Goal: Communication & Community: Answer question/provide support

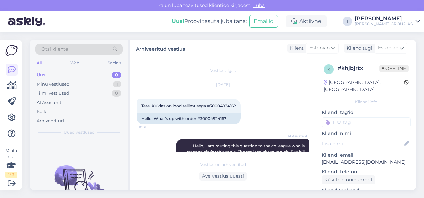
scroll to position [70, 0]
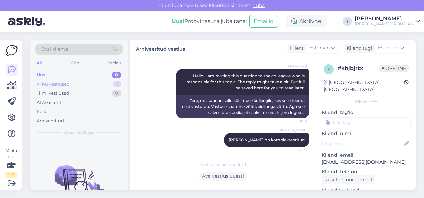
click at [80, 85] on div "Minu vestlused 1" at bounding box center [78, 84] width 87 height 9
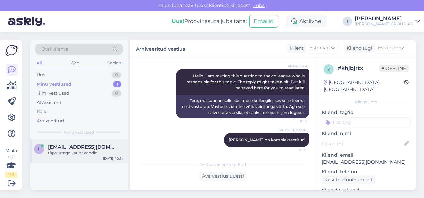
click at [86, 152] on div "täpsustage kaubakoodid" at bounding box center [86, 153] width 76 height 6
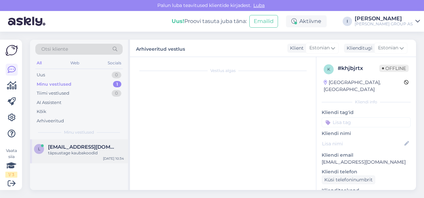
scroll to position [128, 0]
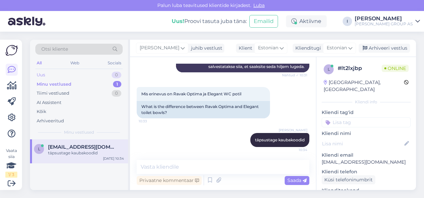
click at [74, 73] on div "Uus 0" at bounding box center [78, 74] width 87 height 9
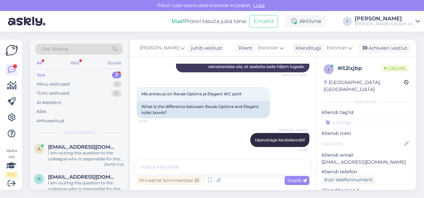
click at [81, 74] on div "Uus 2" at bounding box center [78, 74] width 87 height 9
click at [86, 150] on div "I am routing this question to the colleague who is responsible for this topic. …" at bounding box center [86, 156] width 76 height 12
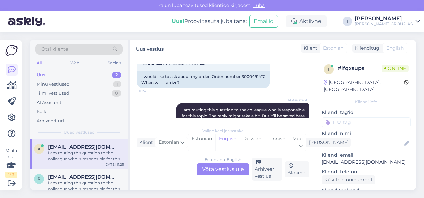
scroll to position [160, 0]
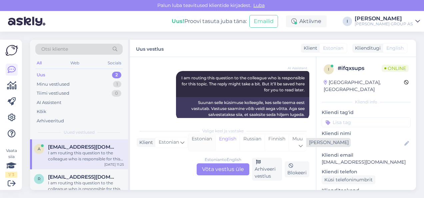
click at [204, 136] on div "Estonian" at bounding box center [202, 142] width 27 height 17
click at [211, 172] on div "Estonian to Estonian Võta vestlus üle" at bounding box center [223, 170] width 53 height 12
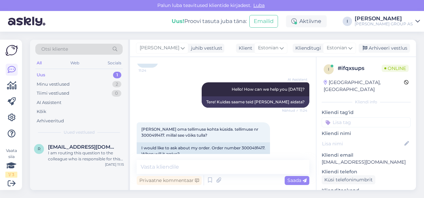
scroll to position [67, 0]
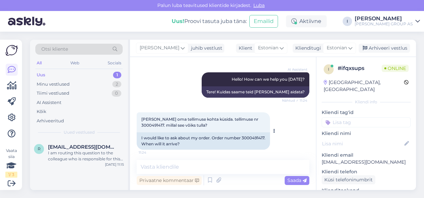
click at [256, 119] on span "[PERSON_NAME] oma tellimuse kohta küsida. tellimuse nr 3000491417. millal see v…" at bounding box center [200, 122] width 118 height 11
copy span "3000491417"
click at [197, 167] on textarea at bounding box center [223, 167] width 173 height 14
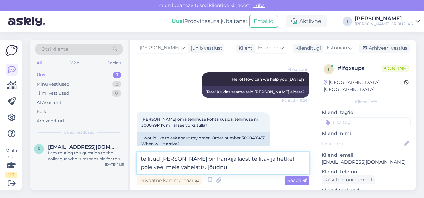
type textarea "tellitud [PERSON_NAME] on hankija laost tellitav ja hetkel pole veel meie vahel…"
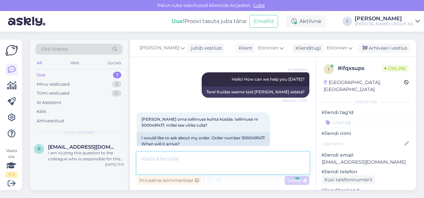
scroll to position [168, 0]
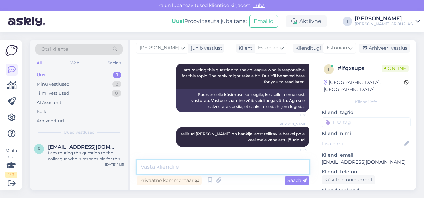
click at [236, 167] on textarea at bounding box center [223, 167] width 173 height 14
type textarea "järgmise nädala jooksul peaks tulema"
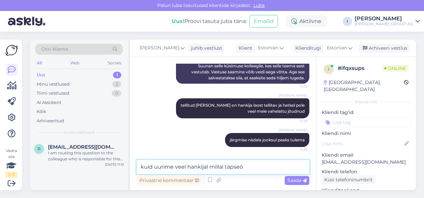
type textarea "kuid uurime veel hankijal millal täpseöt"
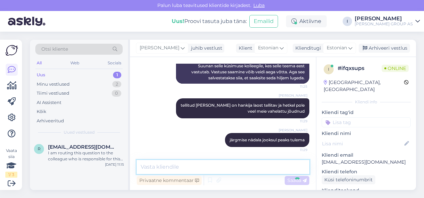
scroll to position [226, 0]
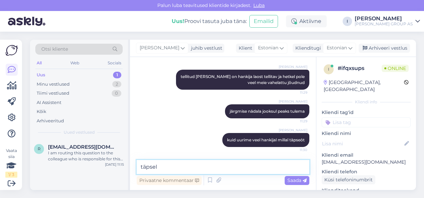
type textarea "täpselt"
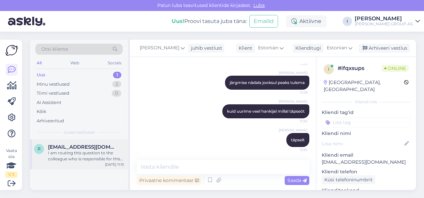
click at [88, 150] on div "I am routing this question to the colleague who is responsible for this topic. …" at bounding box center [86, 156] width 76 height 12
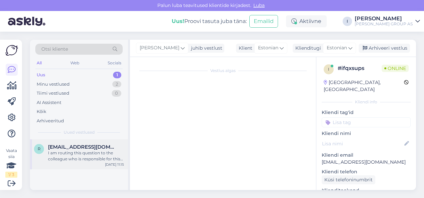
scroll to position [207, 0]
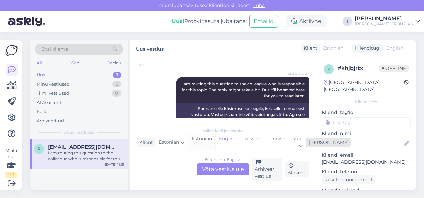
click at [206, 140] on div "Estonian" at bounding box center [202, 142] width 27 height 17
click at [214, 167] on div "Estonian to Estonian Võta vestlus üle" at bounding box center [223, 170] width 53 height 12
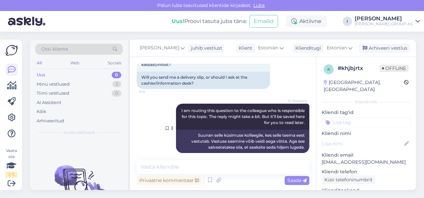
scroll to position [180, 0]
click at [182, 166] on textarea at bounding box center [223, 167] width 173 height 14
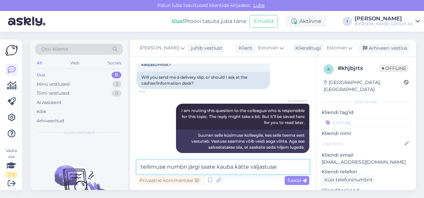
type textarea "tellimuse numbri järgi saate kauba kätte väljastuses"
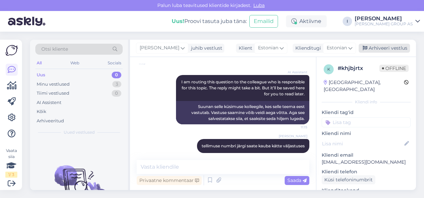
click at [384, 49] on div "Arhiveeri vestlus" at bounding box center [384, 48] width 51 height 9
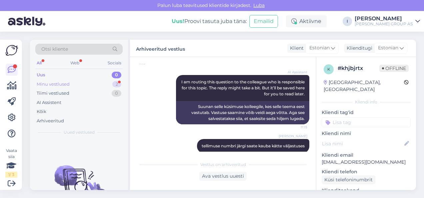
click at [82, 85] on div "Minu vestlused 2" at bounding box center [78, 84] width 87 height 9
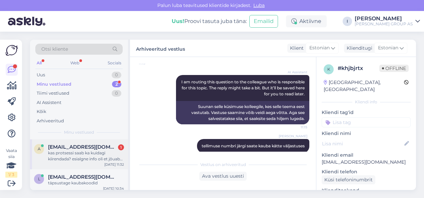
click at [84, 149] on span "[EMAIL_ADDRESS][DOMAIN_NAME]" at bounding box center [82, 147] width 69 height 6
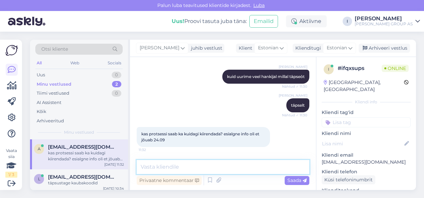
click at [214, 166] on textarea at bounding box center [223, 167] width 173 height 14
type textarea "kahjuks ei saa kiirendada"
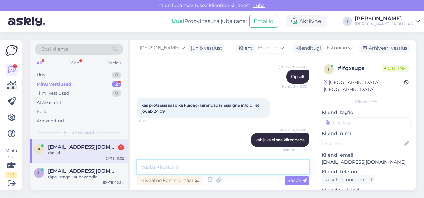
scroll to position [346, 0]
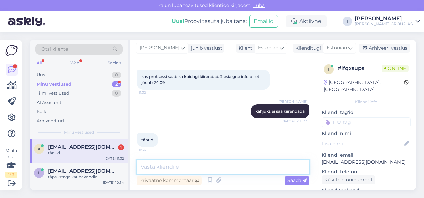
click at [177, 163] on textarea at bounding box center [223, 167] width 173 height 14
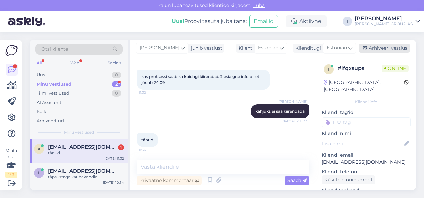
click at [379, 47] on div "Arhiveeri vestlus" at bounding box center [384, 48] width 51 height 9
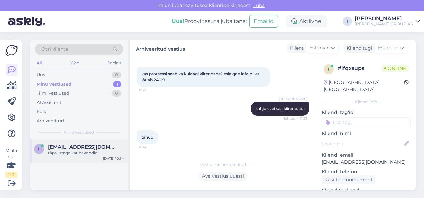
click at [70, 149] on span "[EMAIL_ADDRESS][DOMAIN_NAME]" at bounding box center [82, 147] width 69 height 6
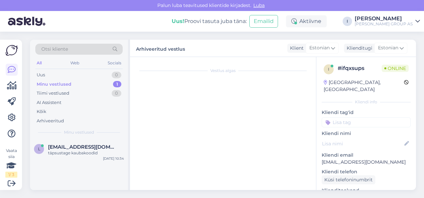
scroll to position [128, 0]
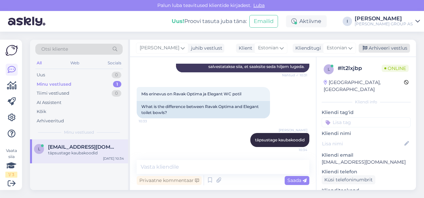
click at [383, 49] on div "Arhiveeri vestlus" at bounding box center [384, 48] width 51 height 9
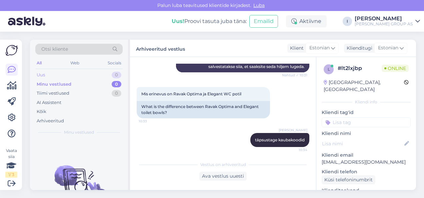
click at [81, 75] on div "Uus 0" at bounding box center [78, 74] width 87 height 9
